Goal: Find contact information: Find contact information

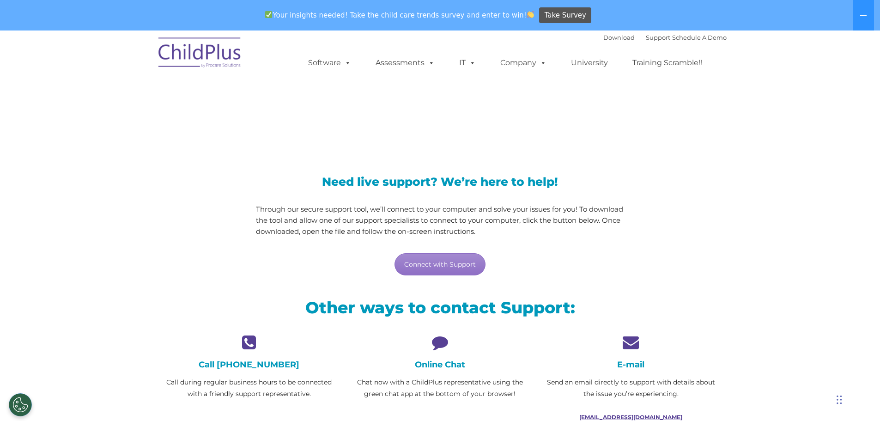
click at [649, 415] on link "support@childplus.com" at bounding box center [630, 417] width 103 height 7
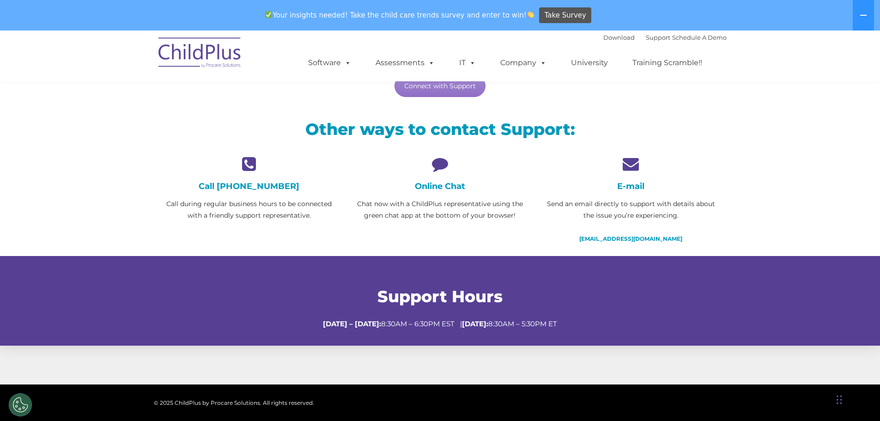
scroll to position [185, 0]
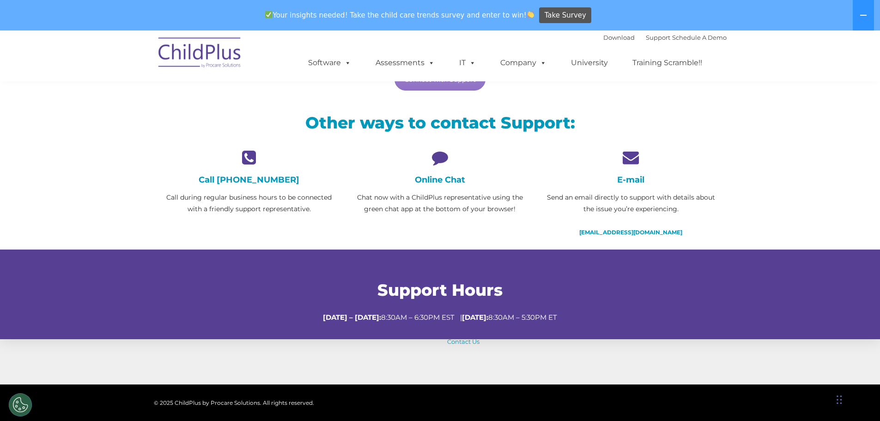
click at [432, 180] on h4 "Online Chat" at bounding box center [440, 180] width 177 height 10
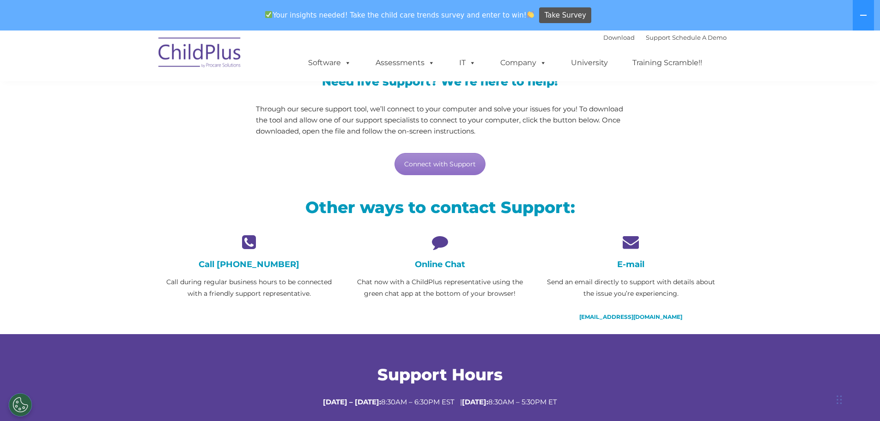
scroll to position [92, 0]
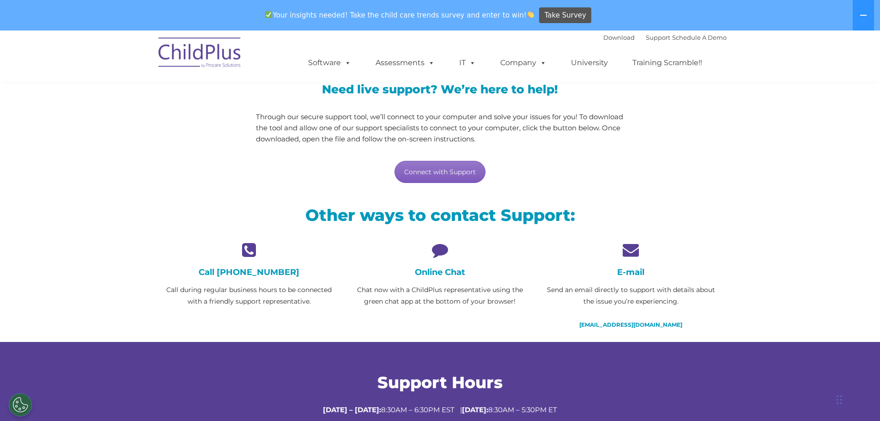
click at [431, 174] on link "Connect with Support" at bounding box center [440, 172] width 91 height 22
click at [425, 172] on link "Connect with Support" at bounding box center [440, 172] width 91 height 22
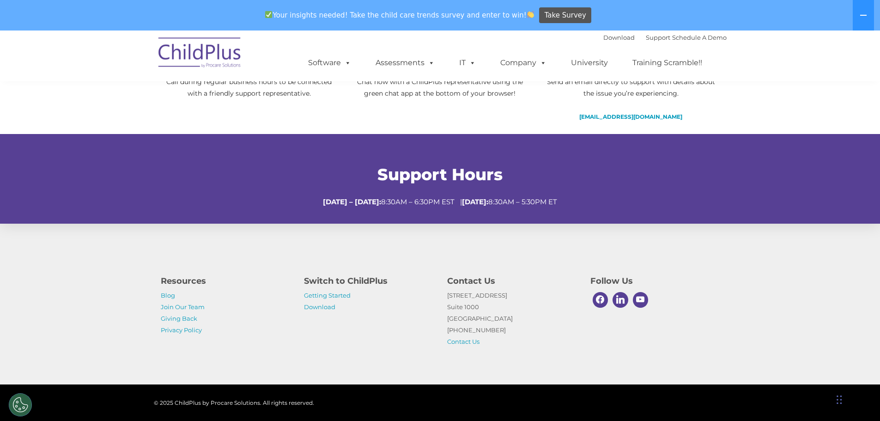
scroll to position [314, 0]
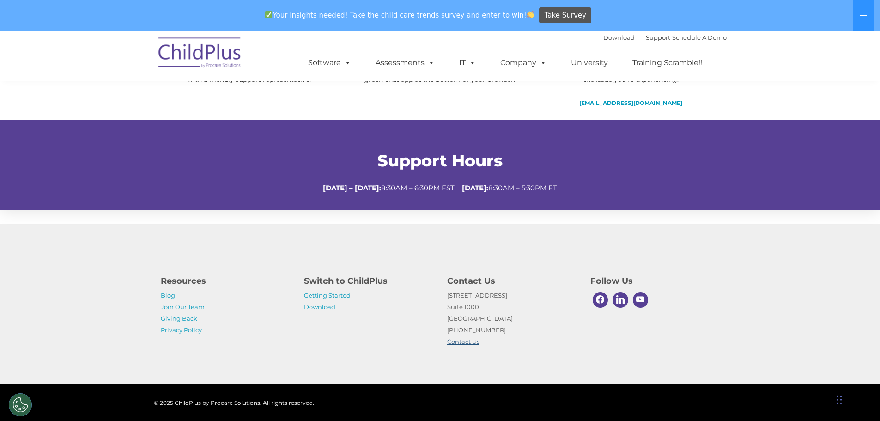
click at [465, 341] on link "Contact Us" at bounding box center [463, 341] width 32 height 7
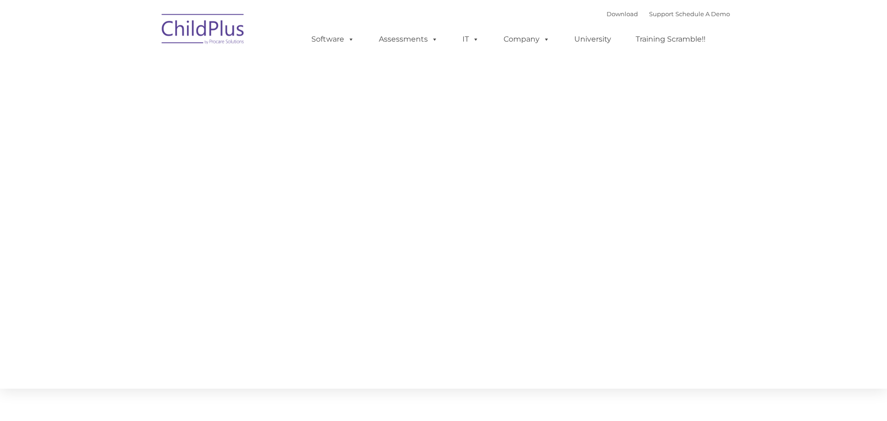
type input ""
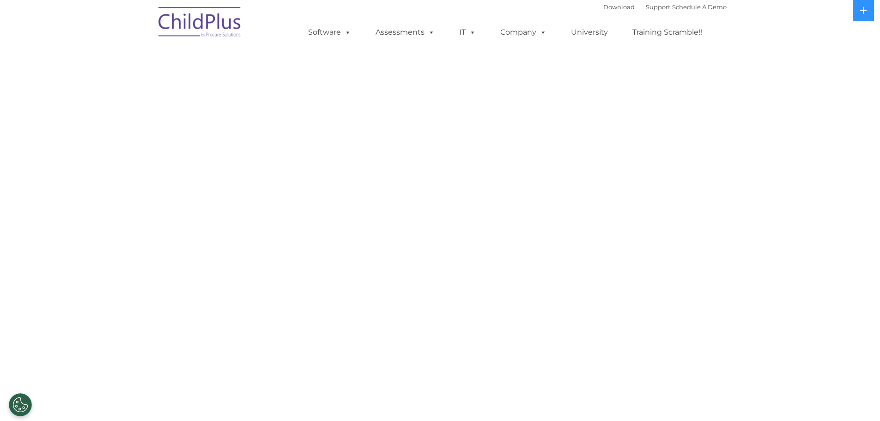
select select "MEDIUM"
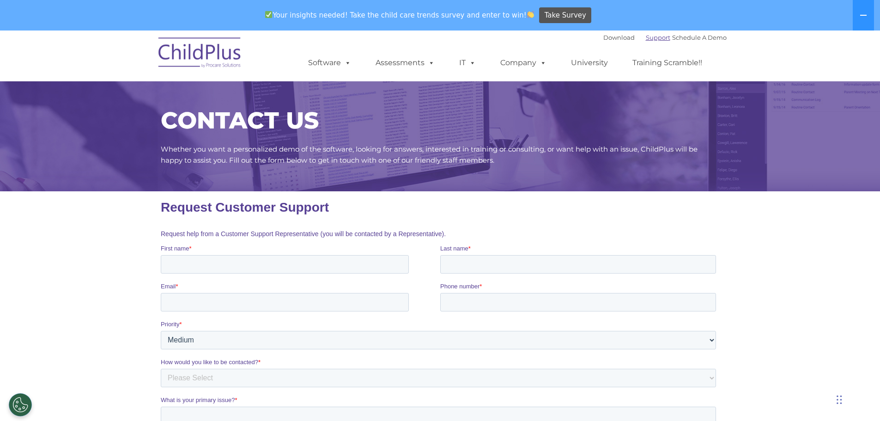
click at [650, 39] on link "Support" at bounding box center [658, 37] width 24 height 7
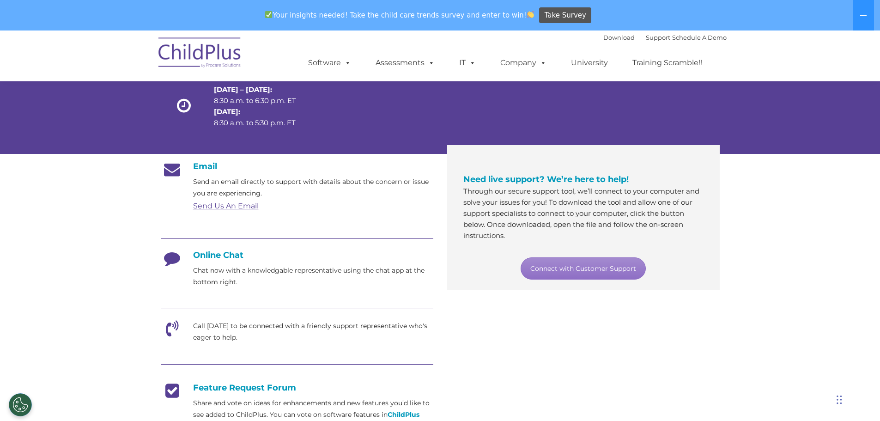
scroll to position [92, 0]
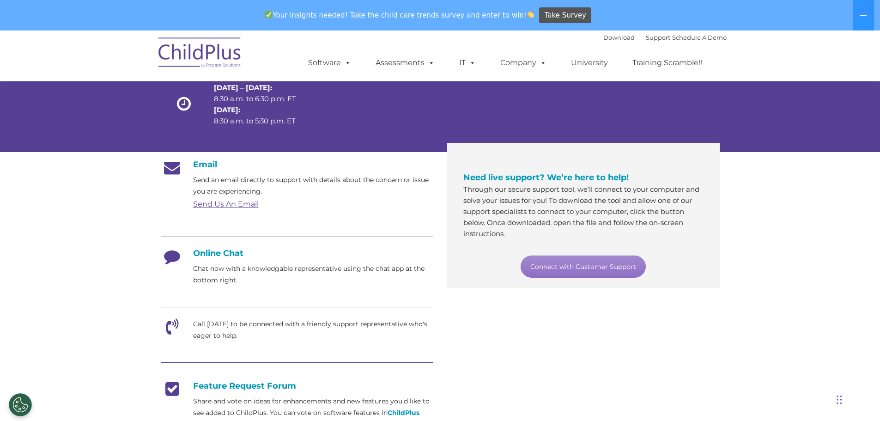
click at [208, 203] on link "Send Us An Email" at bounding box center [226, 204] width 66 height 9
